Goal: Information Seeking & Learning: Learn about a topic

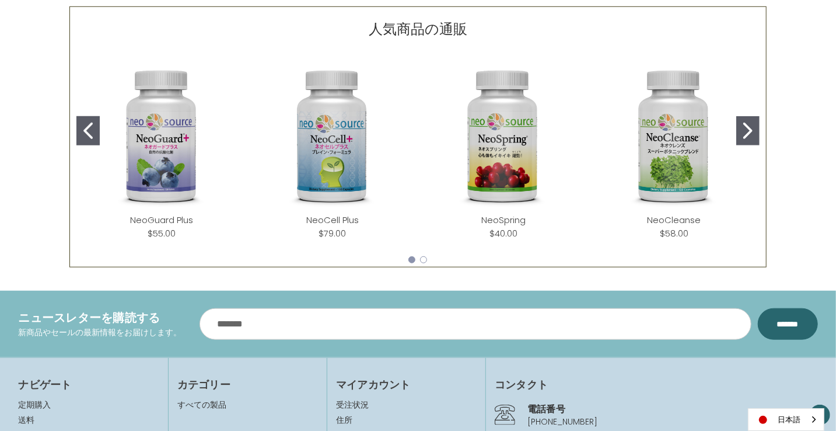
scroll to position [518, 0]
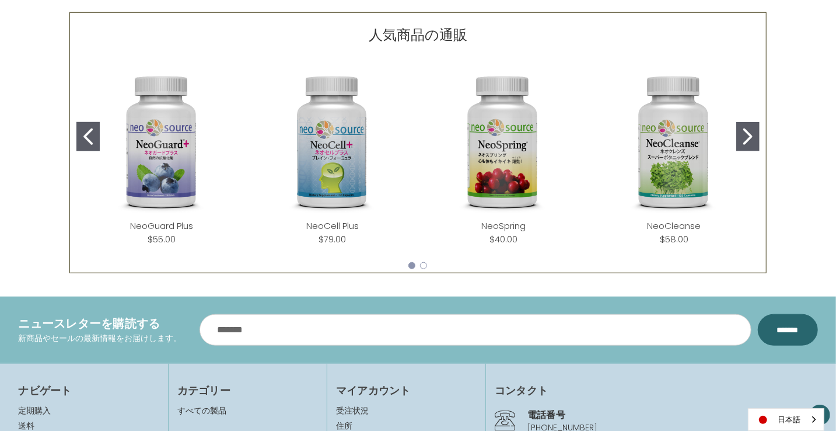
click at [347, 163] on img "NeoCell Plus" at bounding box center [333, 143] width 152 height 152
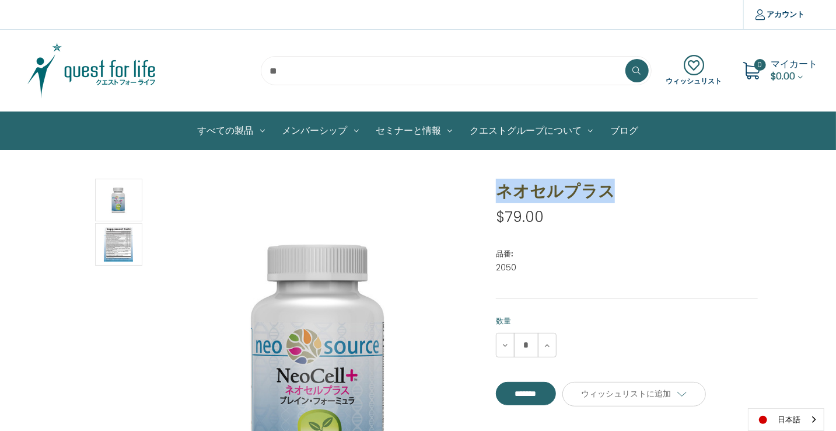
drag, startPoint x: 619, startPoint y: 186, endPoint x: 499, endPoint y: 186, distance: 119.6
click at [499, 186] on h1 "ネオセルプラス" at bounding box center [627, 191] width 262 height 25
copy h1 "ネオセルプラス"
drag, startPoint x: 96, startPoint y: 68, endPoint x: 111, endPoint y: 69, distance: 15.8
click at [96, 68] on img at bounding box center [92, 70] width 146 height 58
